Goal: Task Accomplishment & Management: Manage account settings

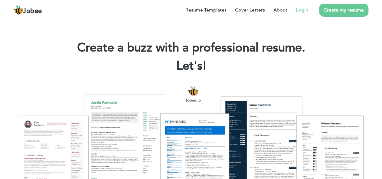
click at [307, 9] on link "Login" at bounding box center [302, 9] width 12 height 7
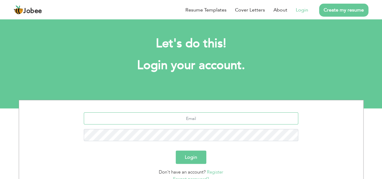
click at [189, 122] on input "text" at bounding box center [191, 118] width 214 height 12
click at [182, 118] on input "text" at bounding box center [191, 118] width 214 height 12
type input "zee.shah@live.com"
click at [194, 163] on button "Login" at bounding box center [191, 156] width 31 height 13
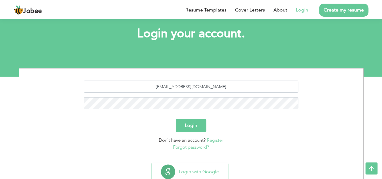
scroll to position [51, 0]
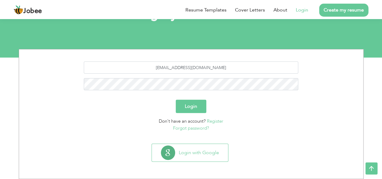
click at [189, 107] on button "Login" at bounding box center [191, 105] width 31 height 13
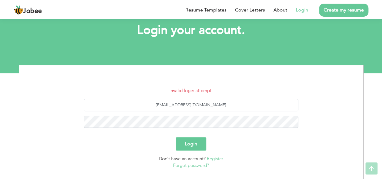
scroll to position [35, 0]
drag, startPoint x: 216, startPoint y: 106, endPoint x: 138, endPoint y: 104, distance: 77.7
click at [138, 104] on input "zee.shah@live.com" at bounding box center [191, 105] width 214 height 12
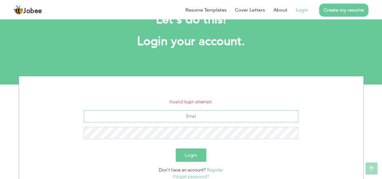
scroll to position [23, 0]
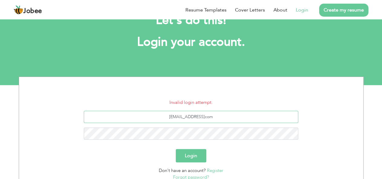
type input "zee.shah.zh@gmailcom"
click at [176, 149] on button "Login" at bounding box center [191, 155] width 31 height 13
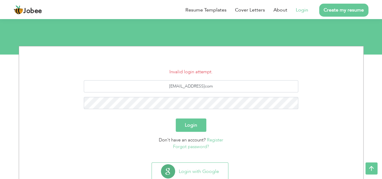
scroll to position [72, 0]
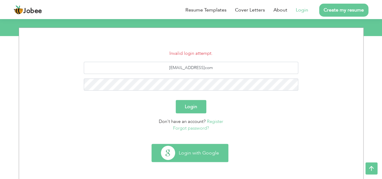
click at [194, 152] on button "Login with Google" at bounding box center [190, 153] width 76 height 18
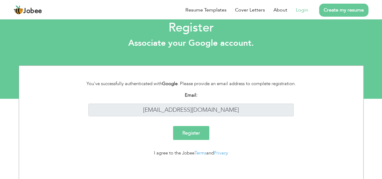
scroll to position [11, 0]
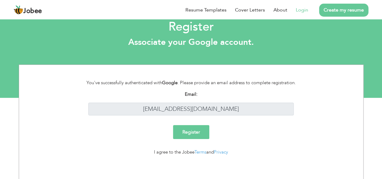
click at [182, 132] on input "Register" at bounding box center [191, 132] width 36 height 14
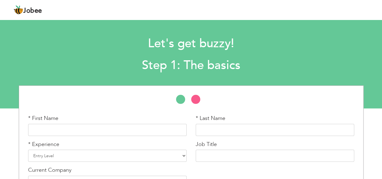
scroll to position [40, 0]
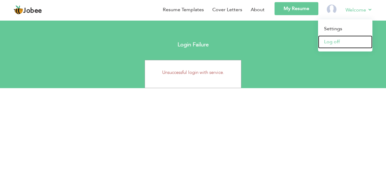
click at [334, 41] on link "Log off" at bounding box center [345, 41] width 54 height 13
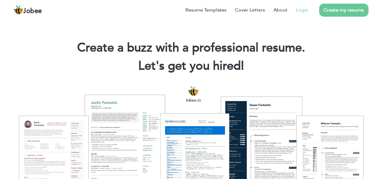
click at [299, 8] on link "Login" at bounding box center [302, 9] width 12 height 7
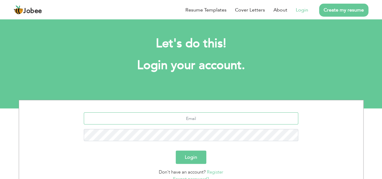
click at [186, 120] on input "text" at bounding box center [191, 118] width 214 height 12
paste input "3830259510302"
type input "3830259510302"
click at [176, 150] on button "Login" at bounding box center [191, 156] width 31 height 13
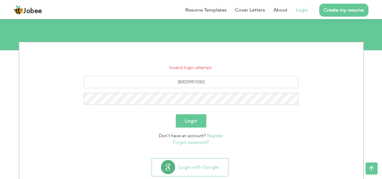
scroll to position [58, 0]
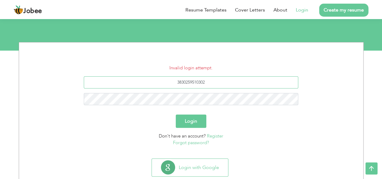
drag, startPoint x: 216, startPoint y: 82, endPoint x: 151, endPoint y: 84, distance: 64.4
click at [151, 84] on input "3830259510302" at bounding box center [191, 82] width 214 height 12
type input "[EMAIL_ADDRESS][DOMAIN_NAME]"
click at [176, 114] on button "Login" at bounding box center [191, 120] width 31 height 13
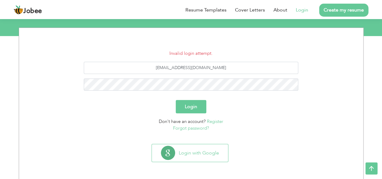
click at [196, 127] on link "Forgot password?" at bounding box center [191, 128] width 36 height 6
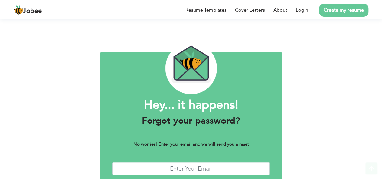
scroll to position [35, 0]
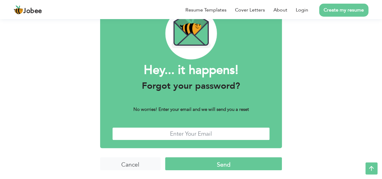
click at [196, 127] on input "text" at bounding box center [191, 133] width 158 height 13
type input "[EMAIL_ADDRESS][DOMAIN_NAME]"
click at [165, 157] on input "Send" at bounding box center [223, 163] width 117 height 13
click at [221, 157] on input "Send" at bounding box center [223, 163] width 117 height 13
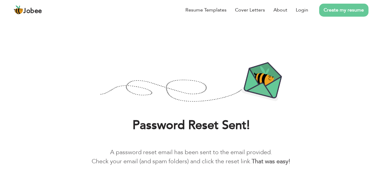
scroll to position [23, 0]
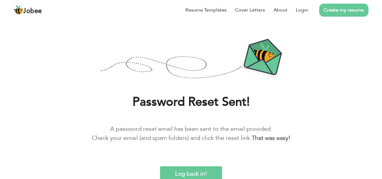
click at [193, 172] on input "Log back in!" at bounding box center [191, 172] width 62 height 13
click at [272, 118] on div "Password Reset Sent! A password reset email has been sent to the email provided…" at bounding box center [191, 122] width 373 height 57
click at [209, 174] on input "Log back in!" at bounding box center [191, 172] width 62 height 13
click at [193, 170] on input "Log back in!" at bounding box center [191, 172] width 62 height 13
click at [187, 173] on input "Log back in!" at bounding box center [191, 172] width 62 height 13
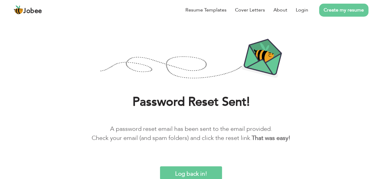
click at [187, 173] on input "Log back in!" at bounding box center [191, 172] width 62 height 13
click at [323, 9] on link "Create my resume" at bounding box center [343, 10] width 49 height 13
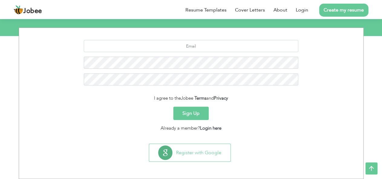
scroll to position [72, 0]
click at [211, 128] on link "Login here" at bounding box center [210, 128] width 21 height 6
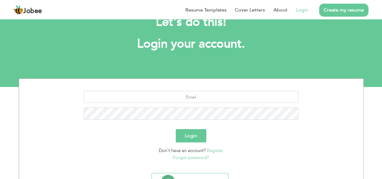
scroll to position [51, 0]
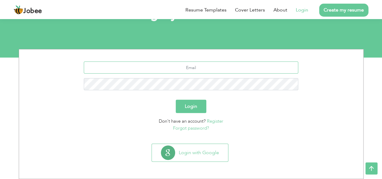
click at [193, 73] on input "text" at bounding box center [191, 67] width 214 height 12
type input "[EMAIL_ADDRESS][DOMAIN_NAME]"
click at [187, 107] on button "Login" at bounding box center [191, 105] width 31 height 13
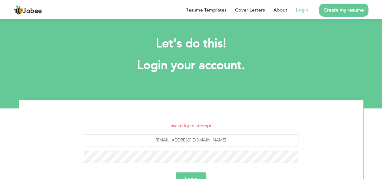
scroll to position [63, 0]
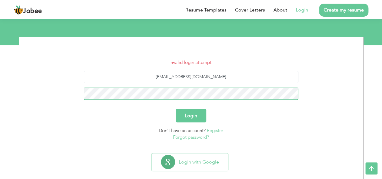
click at [176, 109] on button "Login" at bounding box center [191, 115] width 31 height 13
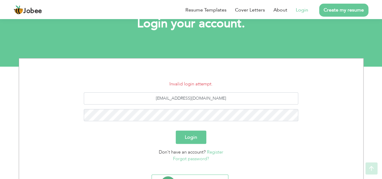
scroll to position [44, 0]
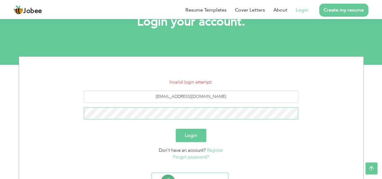
click at [176, 128] on button "Login" at bounding box center [191, 134] width 31 height 13
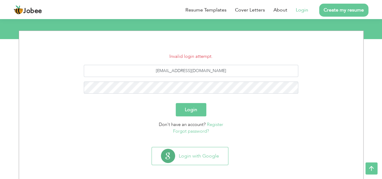
scroll to position [72, 0]
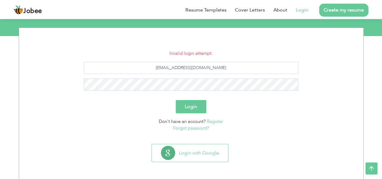
click at [194, 128] on link "Forgot password?" at bounding box center [191, 128] width 36 height 6
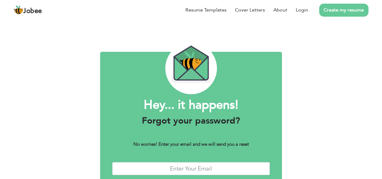
scroll to position [35, 0]
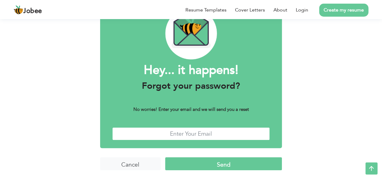
click at [191, 134] on input "text" at bounding box center [191, 133] width 158 height 13
type input "zee.shah@live.com"
click at [165, 157] on input "Send" at bounding box center [223, 163] width 117 height 13
click at [181, 167] on input "Send" at bounding box center [223, 163] width 117 height 13
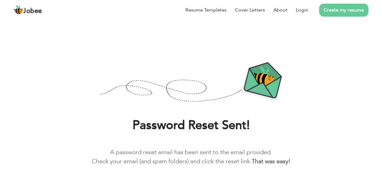
scroll to position [23, 0]
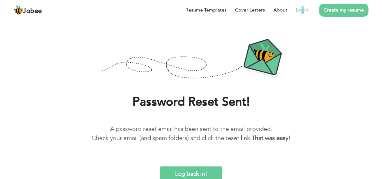
click at [303, 8] on li "Login" at bounding box center [297, 10] width 21 height 16
click at [303, 8] on link "Login" at bounding box center [302, 9] width 12 height 7
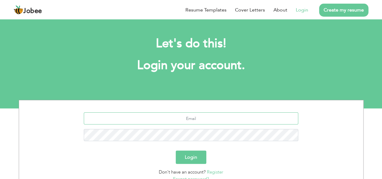
click at [184, 119] on input "text" at bounding box center [191, 118] width 214 height 12
type input "[EMAIL_ADDRESS][DOMAIN_NAME]"
click at [176, 150] on button "Login" at bounding box center [191, 156] width 31 height 13
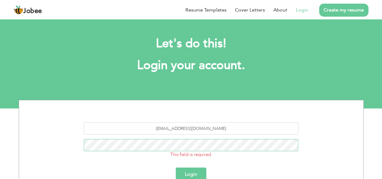
click at [176, 167] on button "Login" at bounding box center [191, 173] width 31 height 13
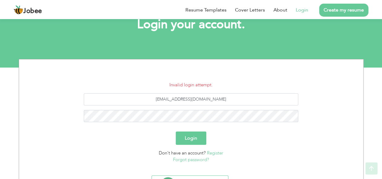
scroll to position [51, 0]
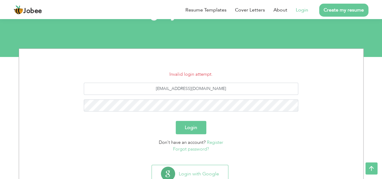
click at [197, 147] on link "Forgot password?" at bounding box center [191, 149] width 36 height 6
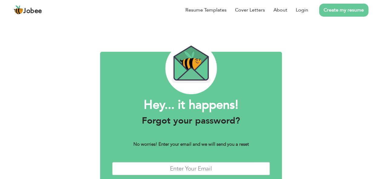
scroll to position [35, 0]
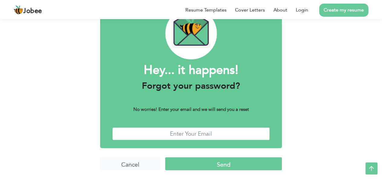
click at [172, 134] on input "text" at bounding box center [191, 133] width 158 height 13
type input "zee.shah.zh@gmail.com"
click at [214, 161] on input "Send" at bounding box center [223, 163] width 117 height 13
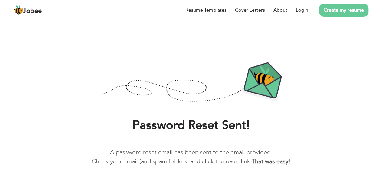
scroll to position [23, 0]
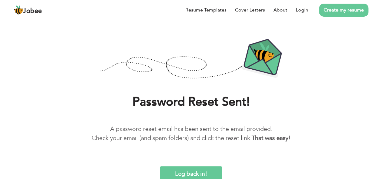
click at [189, 172] on input "Log back in!" at bounding box center [191, 172] width 62 height 13
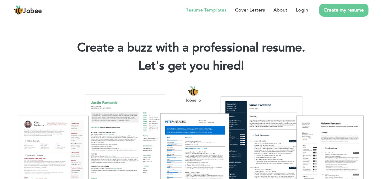
click at [206, 6] on li "Resume Templates" at bounding box center [202, 10] width 50 height 16
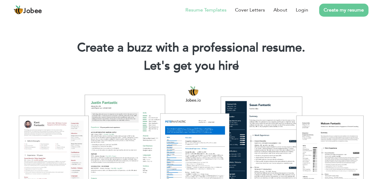
click at [204, 14] on li "Resume Templates" at bounding box center [202, 10] width 50 height 16
click at [206, 9] on link "Resume Templates" at bounding box center [205, 9] width 41 height 7
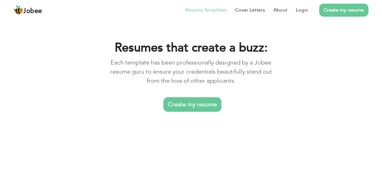
click at [190, 105] on link "Create my resume" at bounding box center [192, 104] width 58 height 15
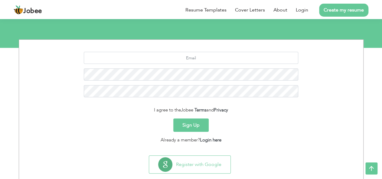
scroll to position [72, 0]
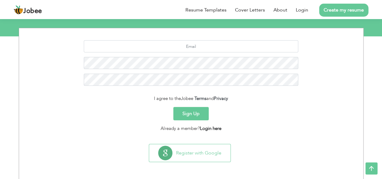
click at [210, 129] on link "Login here" at bounding box center [210, 128] width 21 height 6
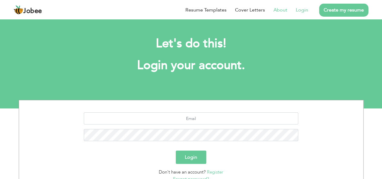
click at [282, 9] on link "About" at bounding box center [280, 9] width 14 height 7
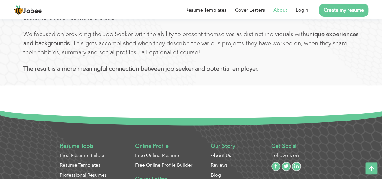
scroll to position [408, 0]
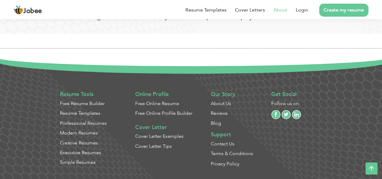
click at [160, 104] on link "Free Online Resume" at bounding box center [157, 103] width 44 height 7
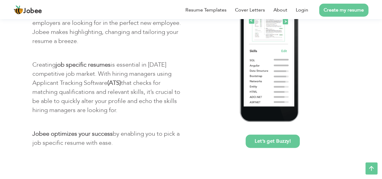
scroll to position [306, 0]
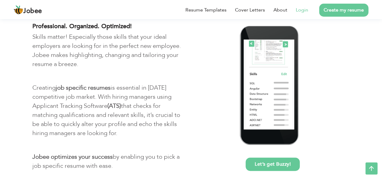
click at [305, 10] on link "Login" at bounding box center [302, 9] width 12 height 7
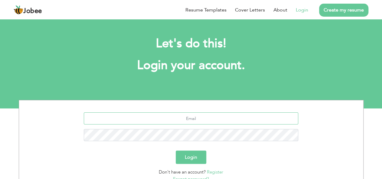
click at [201, 113] on input "text" at bounding box center [191, 118] width 214 height 12
type input "zee.shah@live.com"
click at [176, 150] on button "Login" at bounding box center [191, 156] width 31 height 13
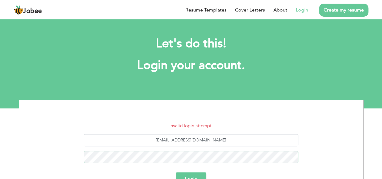
click at [176, 172] on button "Login" at bounding box center [191, 178] width 31 height 13
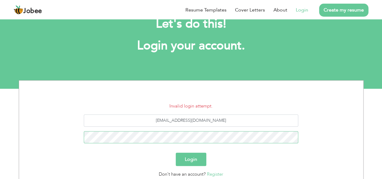
click at [176, 152] on button "Login" at bounding box center [191, 158] width 31 height 13
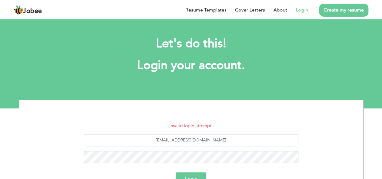
click at [176, 172] on button "Login" at bounding box center [191, 178] width 31 height 13
